Goal: Task Accomplishment & Management: Complete application form

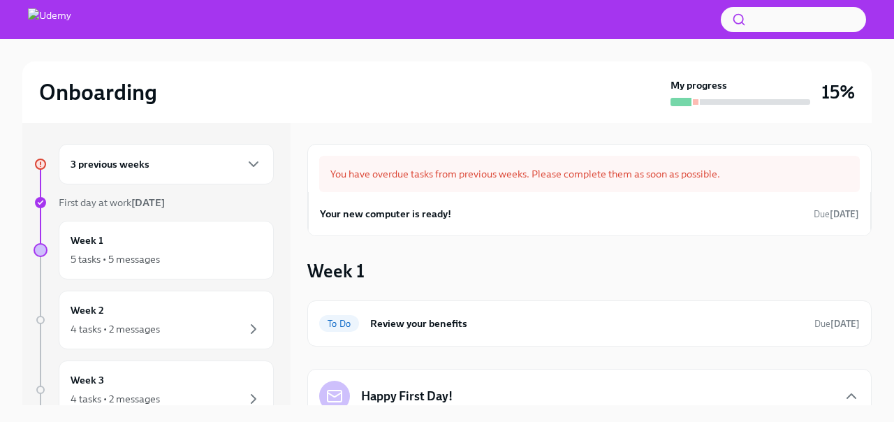
scroll to position [154, 0]
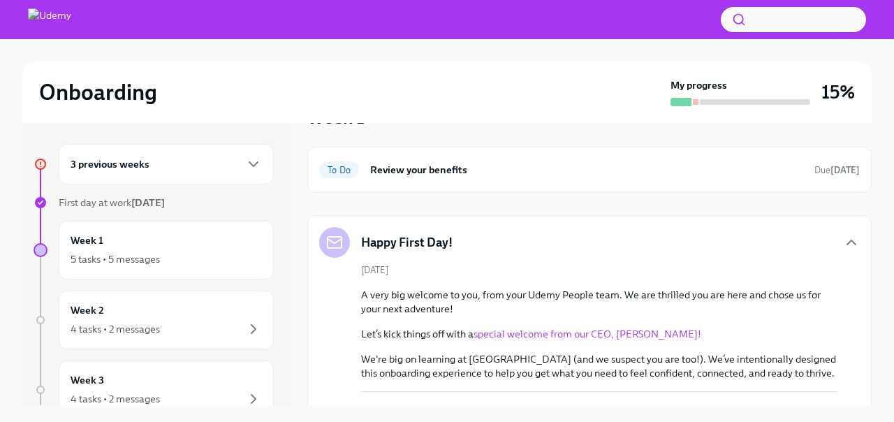
click at [115, 153] on div "3 previous weeks" at bounding box center [166, 164] width 215 height 41
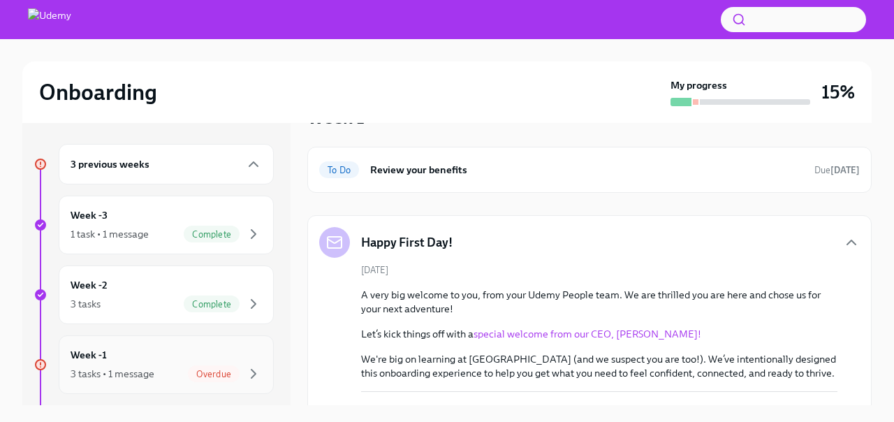
click at [154, 380] on div "3 tasks • 1 message" at bounding box center [113, 374] width 84 height 14
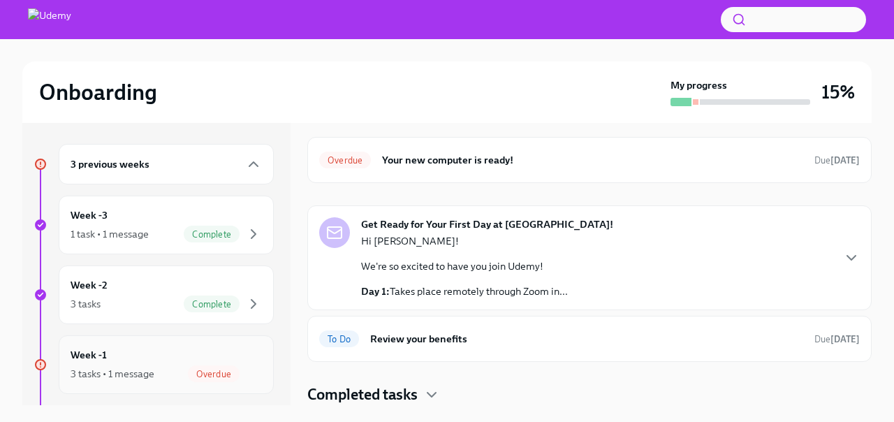
scroll to position [39, 0]
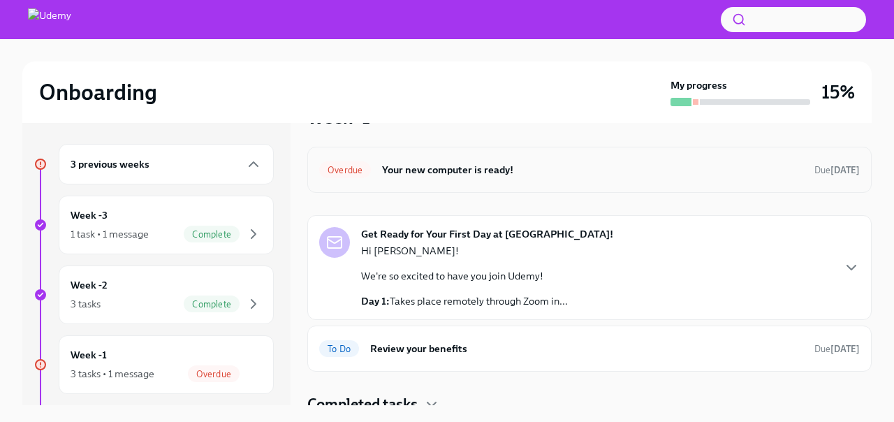
click at [529, 168] on h6 "Your new computer is ready!" at bounding box center [592, 169] width 421 height 15
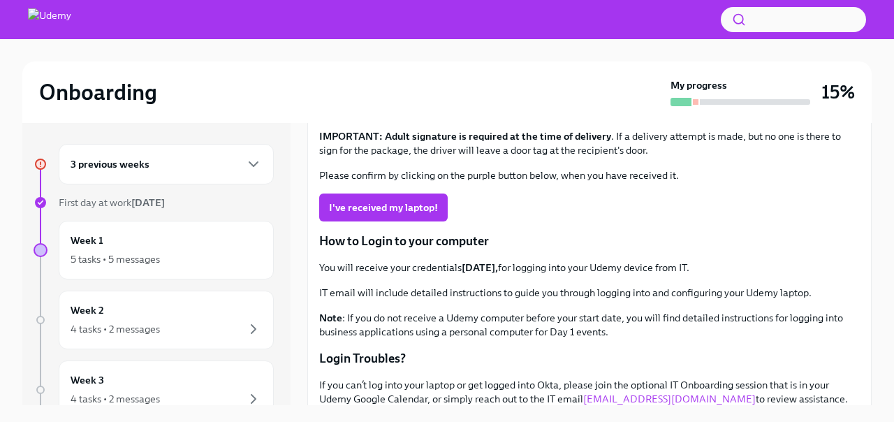
scroll to position [163, 0]
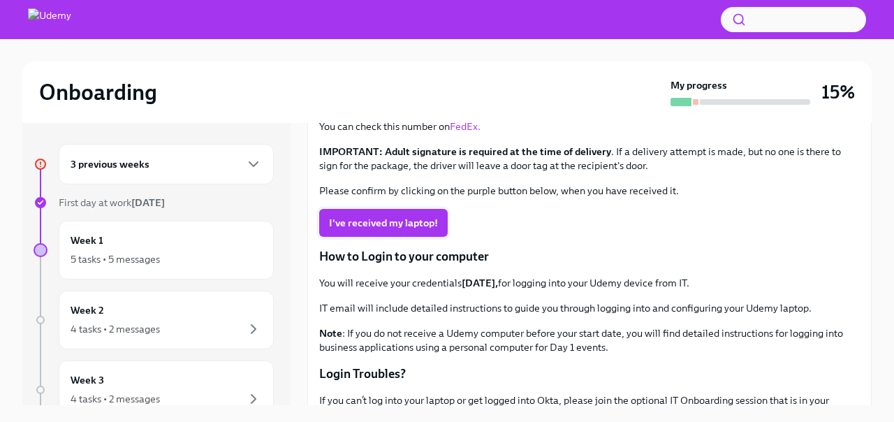
click at [369, 223] on span "I've received my laptop!" at bounding box center [383, 223] width 109 height 14
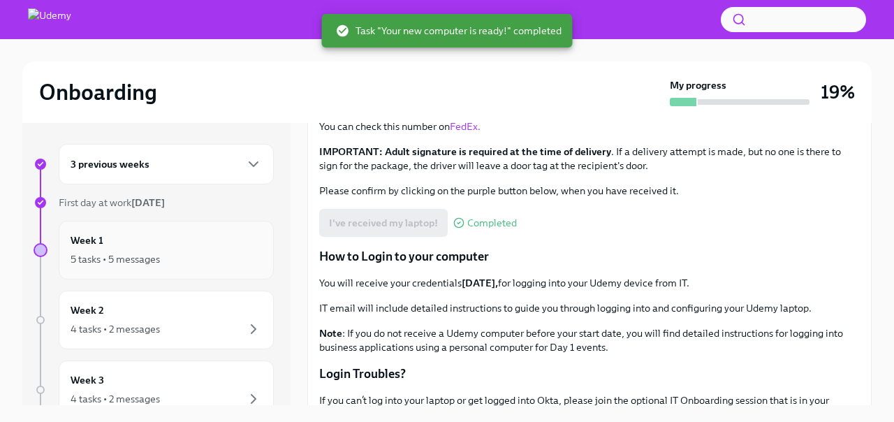
click at [159, 252] on div "5 tasks • 5 messages" at bounding box center [115, 259] width 89 height 14
